Goal: Task Accomplishment & Management: Use online tool/utility

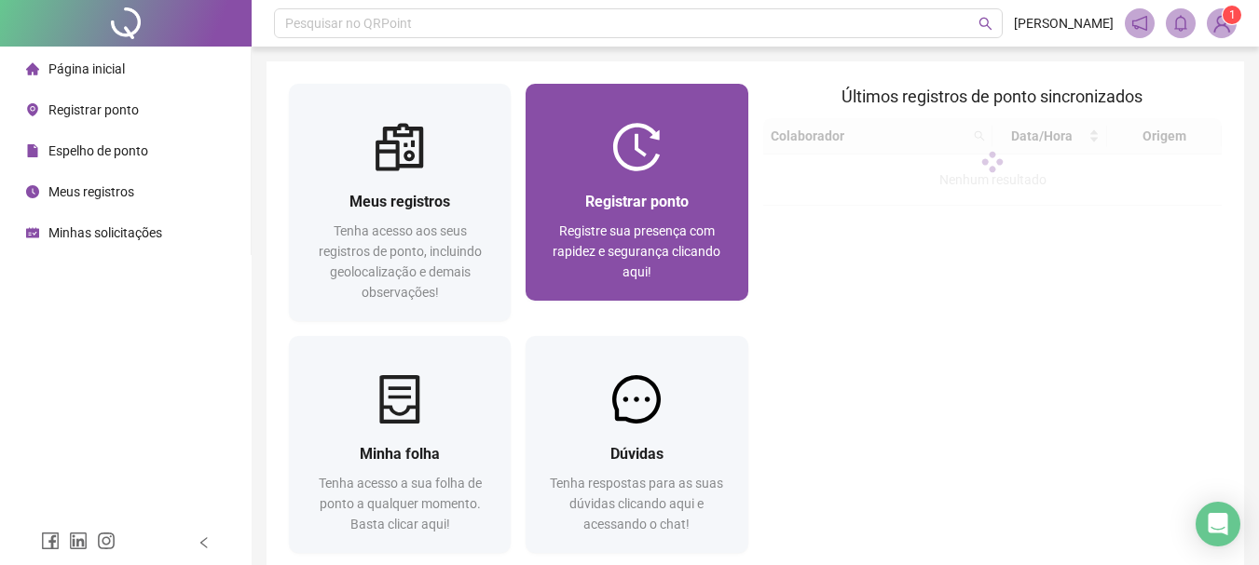
click at [619, 199] on span "Registrar ponto" at bounding box center [636, 202] width 103 height 18
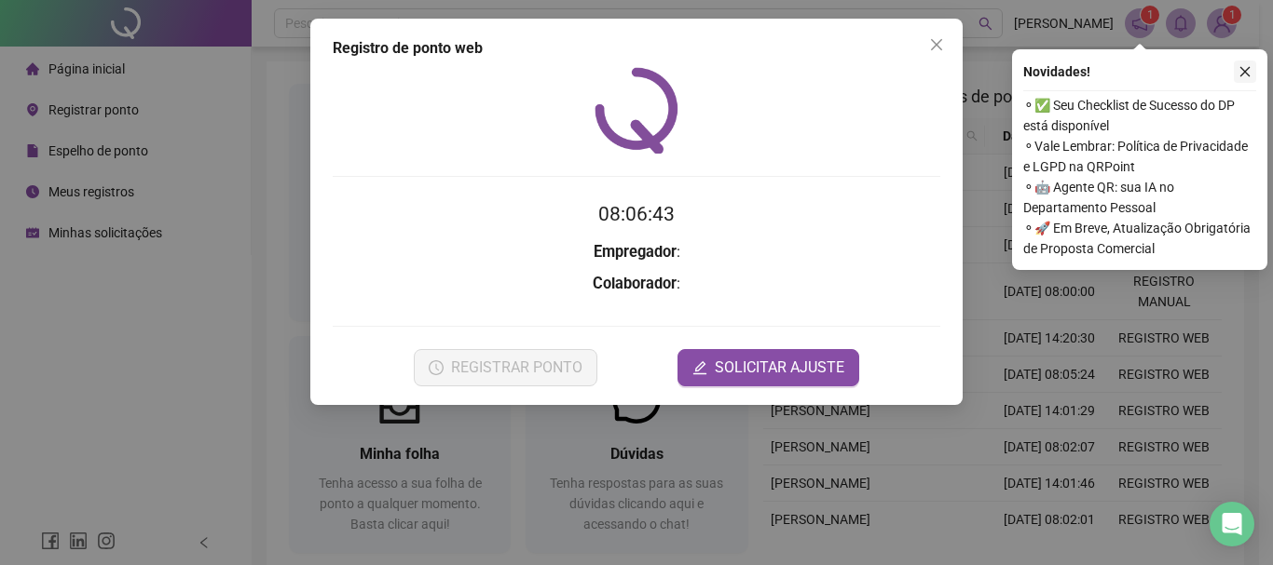
click at [1252, 67] on button "button" at bounding box center [1244, 72] width 22 height 22
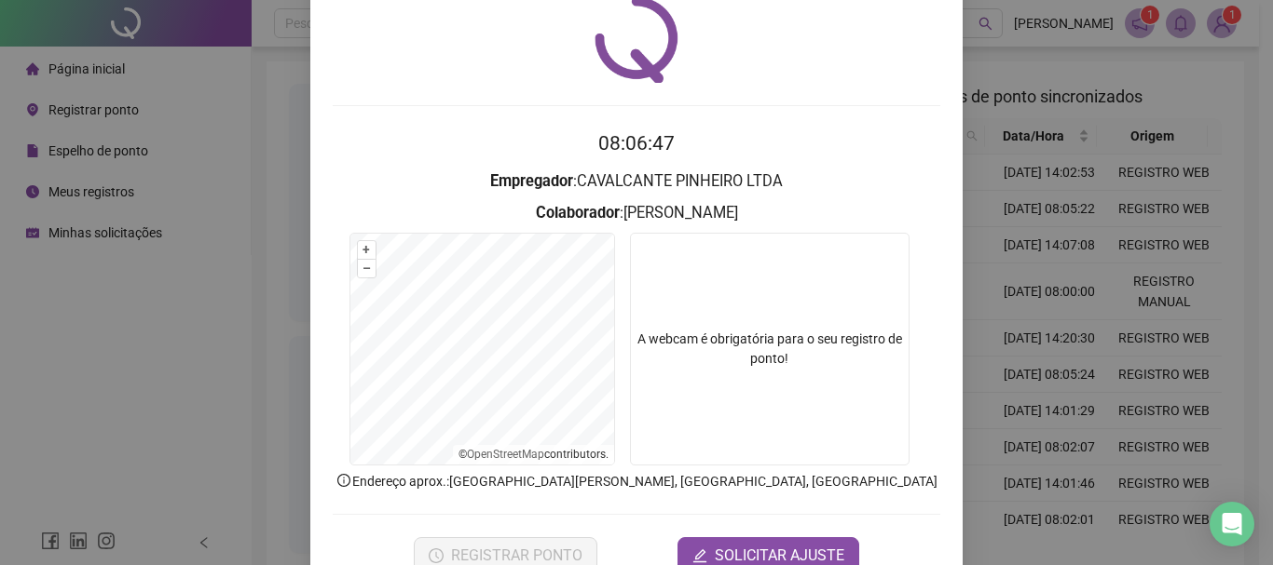
scroll to position [70, 0]
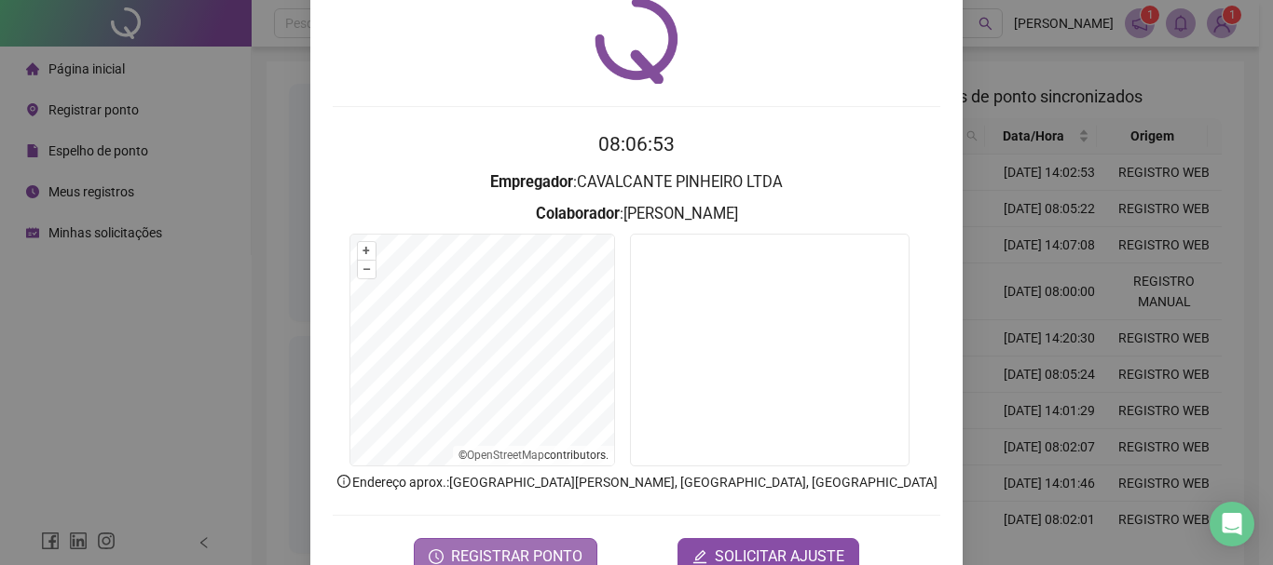
click at [502, 546] on span "REGISTRAR PONTO" at bounding box center [516, 557] width 131 height 22
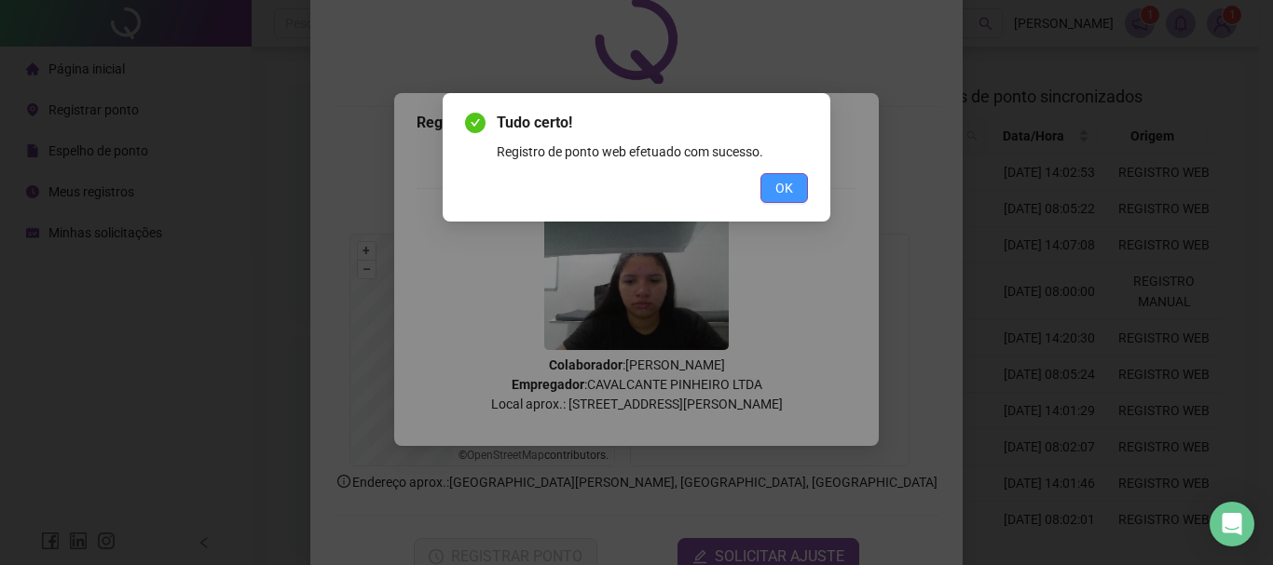
click at [790, 201] on button "OK" at bounding box center [784, 188] width 48 height 30
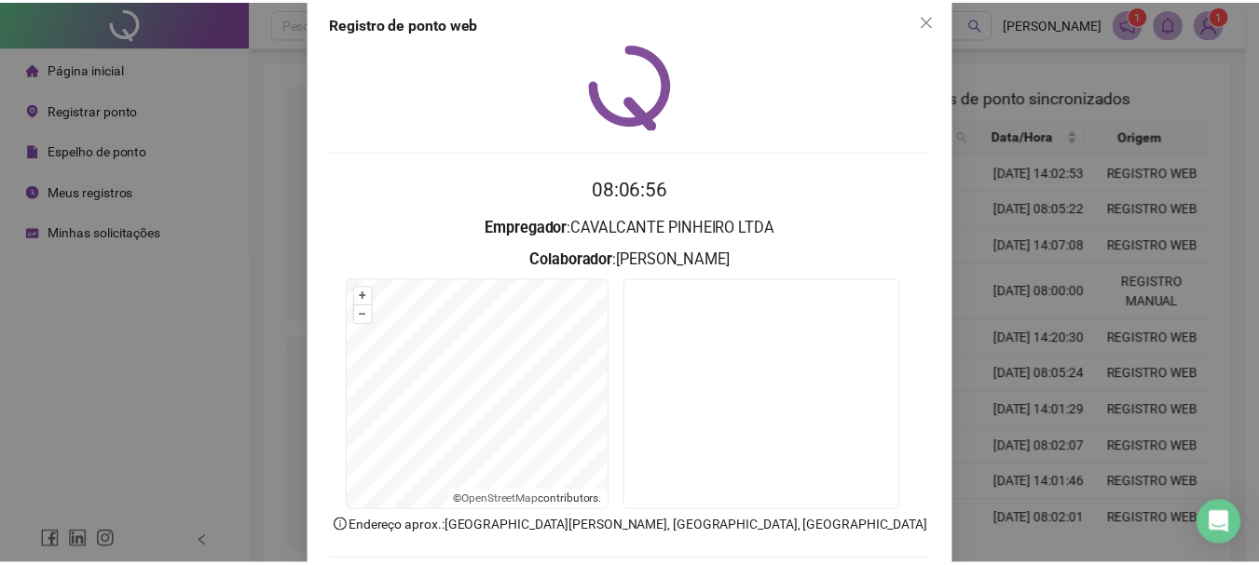
scroll to position [0, 0]
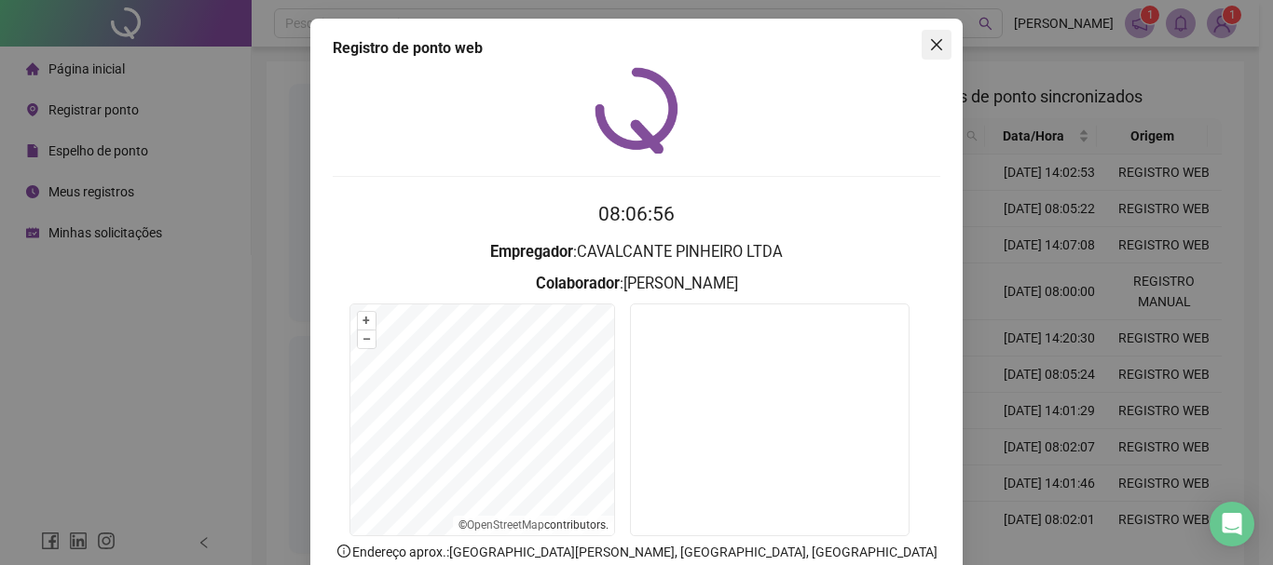
click at [921, 47] on span "Close" at bounding box center [936, 44] width 30 height 15
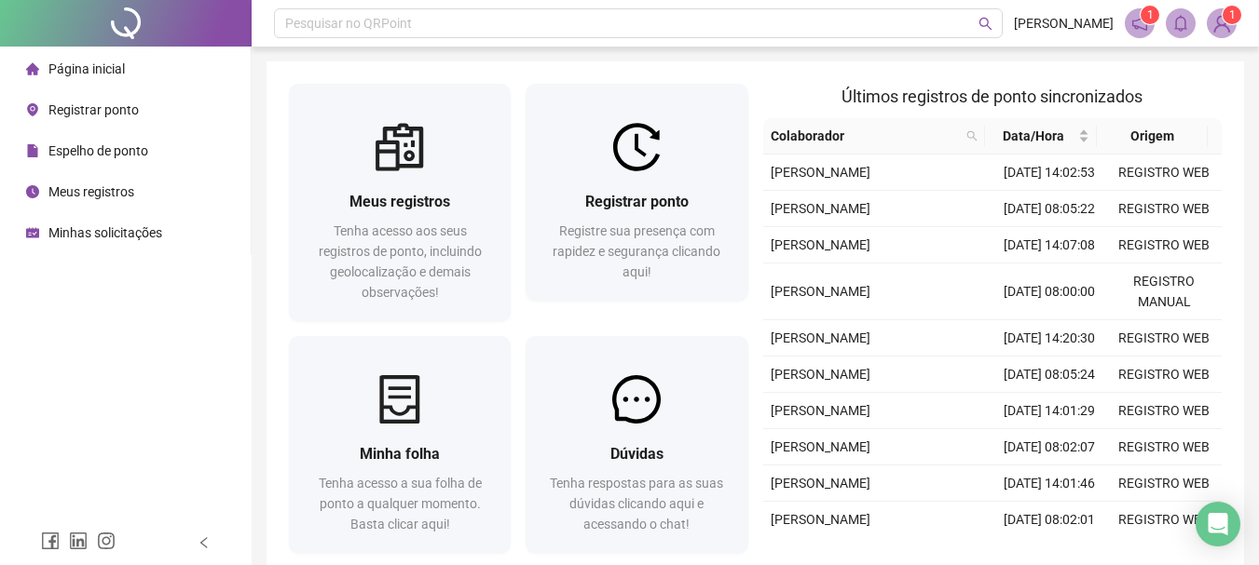
scroll to position [37, 0]
